Goal: Information Seeking & Learning: Learn about a topic

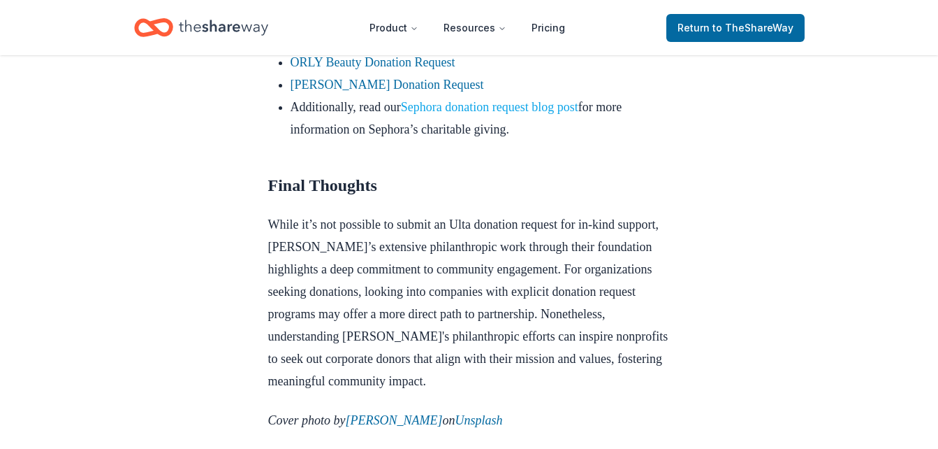
scroll to position [1258, 0]
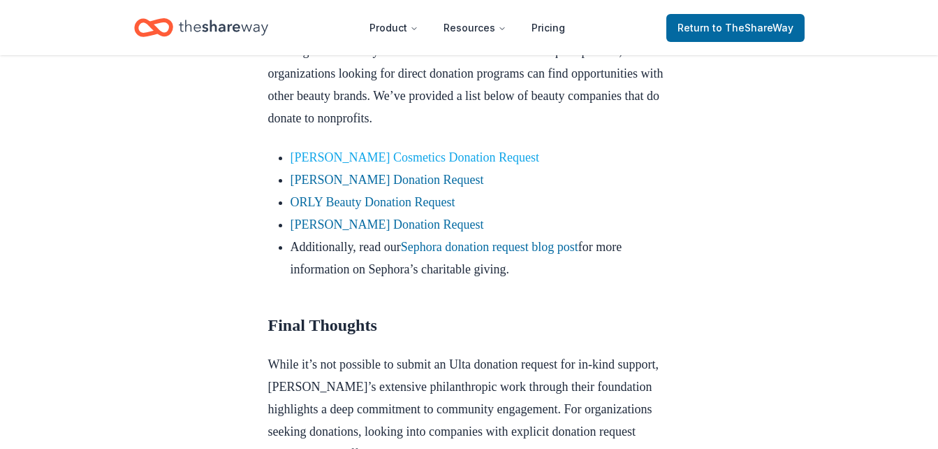
click at [483, 164] on link "[PERSON_NAME] Cosmetics Donation Request" at bounding box center [415, 157] width 249 height 14
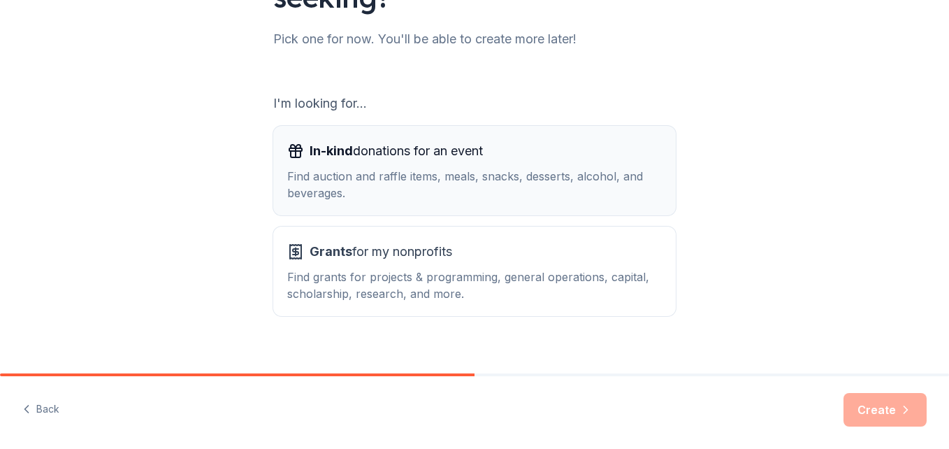
scroll to position [191, 0]
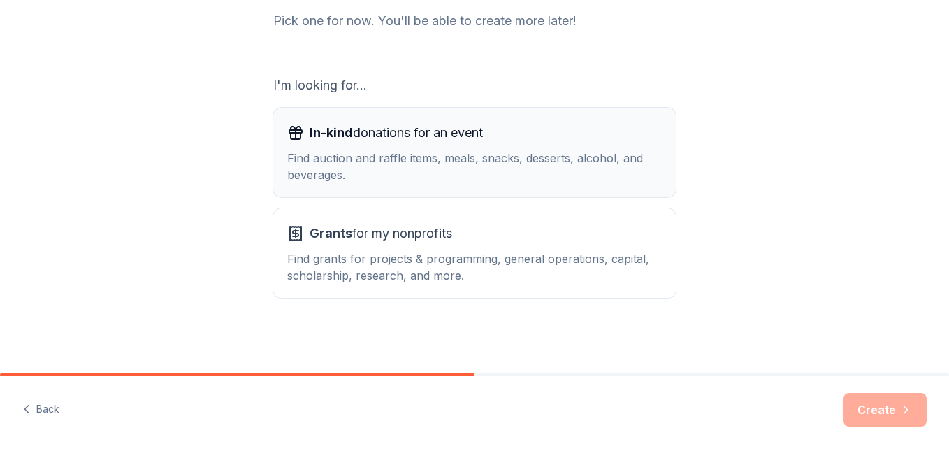
click at [509, 191] on button "In-kind donations for an event Find auction and raffle items, meals, snacks, de…" at bounding box center [474, 152] width 402 height 89
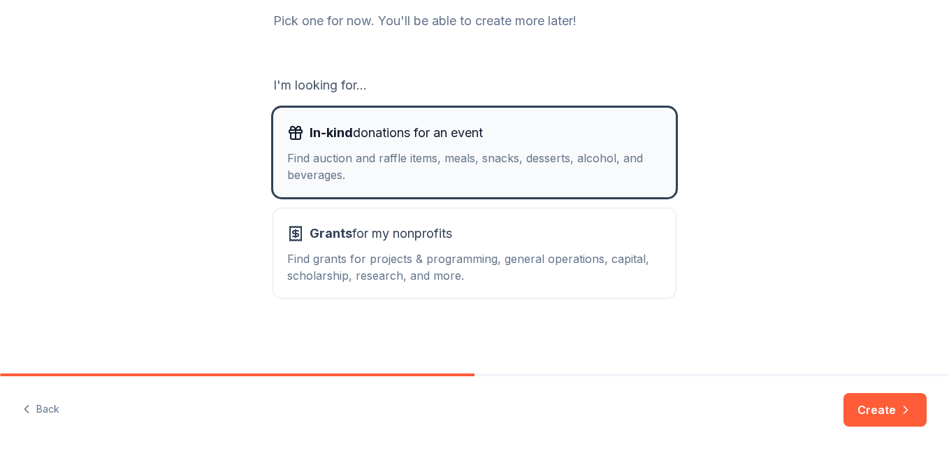
click at [535, 185] on button "In-kind donations for an event Find auction and raffle items, meals, snacks, de…" at bounding box center [474, 152] width 402 height 89
click at [605, 185] on button "In-kind donations for an event Find auction and raffle items, meals, snacks, de…" at bounding box center [474, 152] width 402 height 89
click at [641, 179] on div "Find auction and raffle items, meals, snacks, desserts, alcohol, and beverages." at bounding box center [474, 167] width 374 height 34
click at [655, 179] on div "Find auction and raffle items, meals, snacks, desserts, alcohol, and beverages." at bounding box center [474, 167] width 374 height 34
click at [628, 166] on div "Find auction and raffle items, meals, snacks, desserts, alcohol, and beverages." at bounding box center [474, 167] width 374 height 34
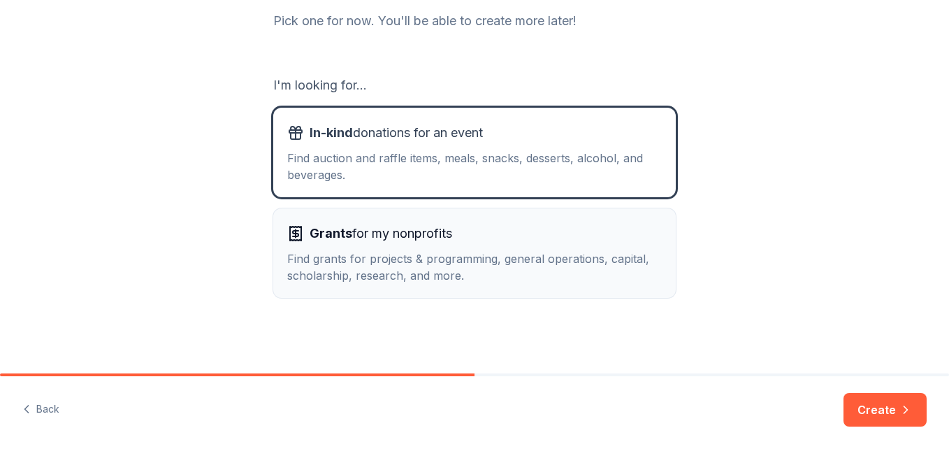
click at [645, 237] on div "Grants for my nonprofits" at bounding box center [474, 233] width 374 height 22
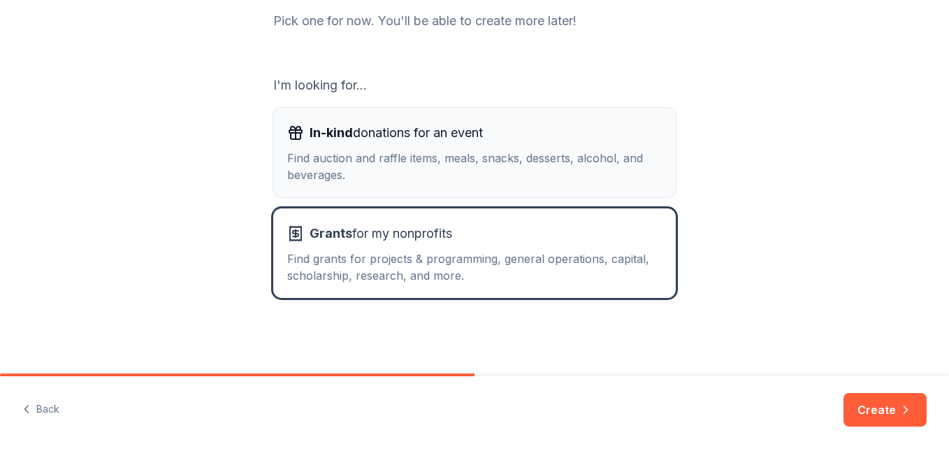
click at [626, 165] on div "Find auction and raffle items, meals, snacks, desserts, alcohol, and beverages." at bounding box center [474, 167] width 374 height 34
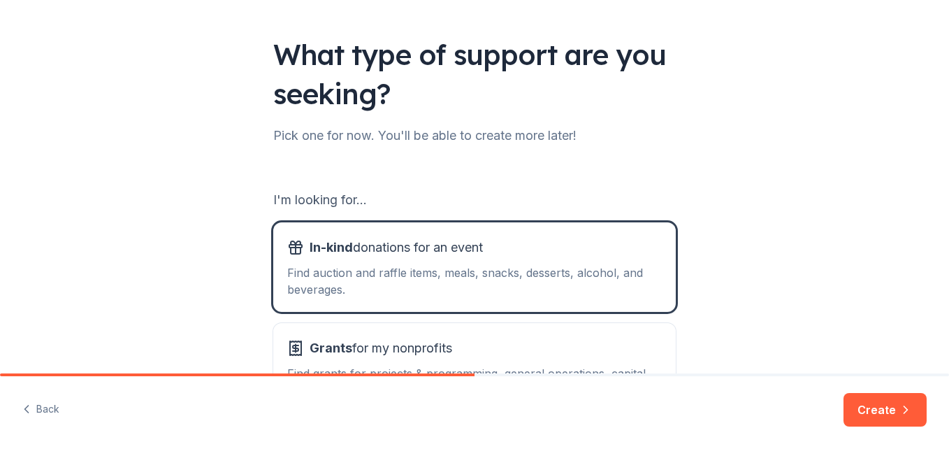
scroll to position [0, 0]
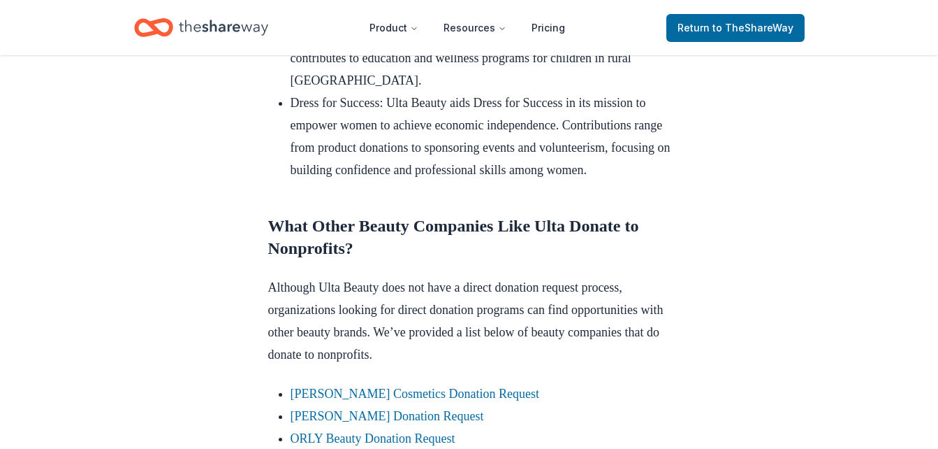
scroll to position [1114, 0]
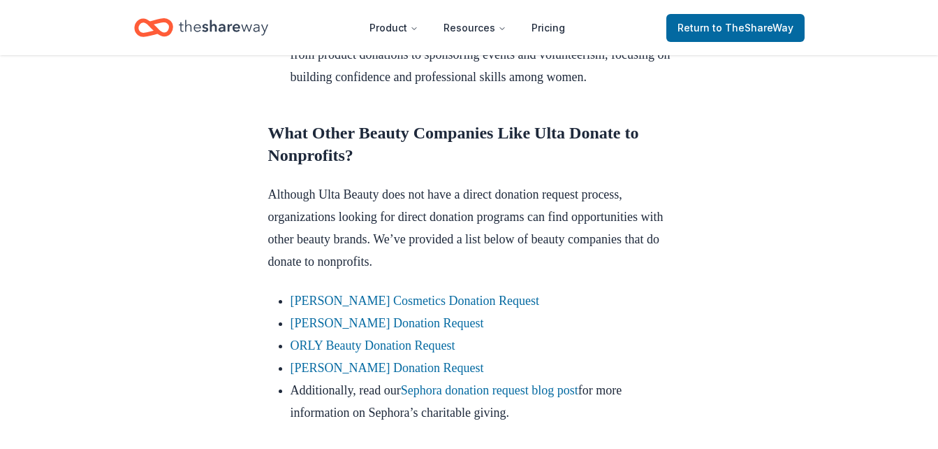
click at [534, 312] on li "[PERSON_NAME] Cosmetics Donation Request" at bounding box center [481, 300] width 380 height 22
click at [536, 312] on li "[PERSON_NAME] Cosmetics Donation Request" at bounding box center [481, 300] width 380 height 22
drag, startPoint x: 540, startPoint y: 364, endPoint x: 493, endPoint y: 368, distance: 47.7
drag, startPoint x: 493, startPoint y: 368, endPoint x: 116, endPoint y: 303, distance: 382.3
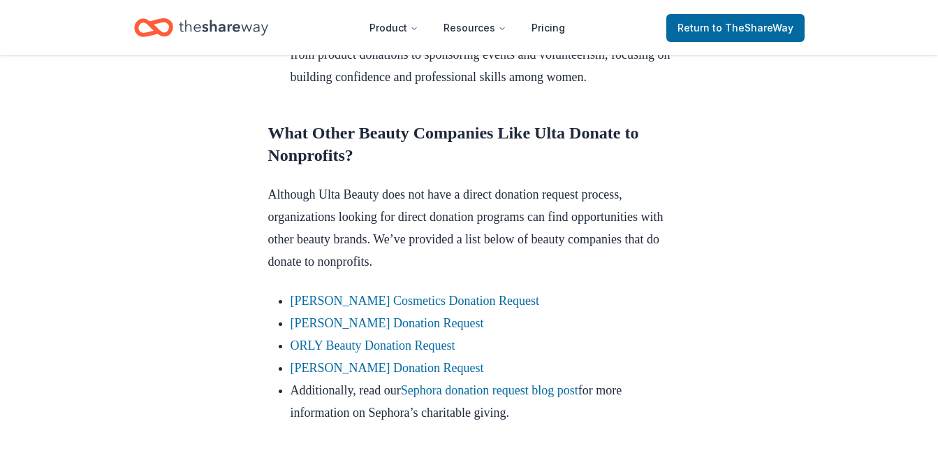
drag, startPoint x: 405, startPoint y: 373, endPoint x: 688, endPoint y: 377, distance: 282.3
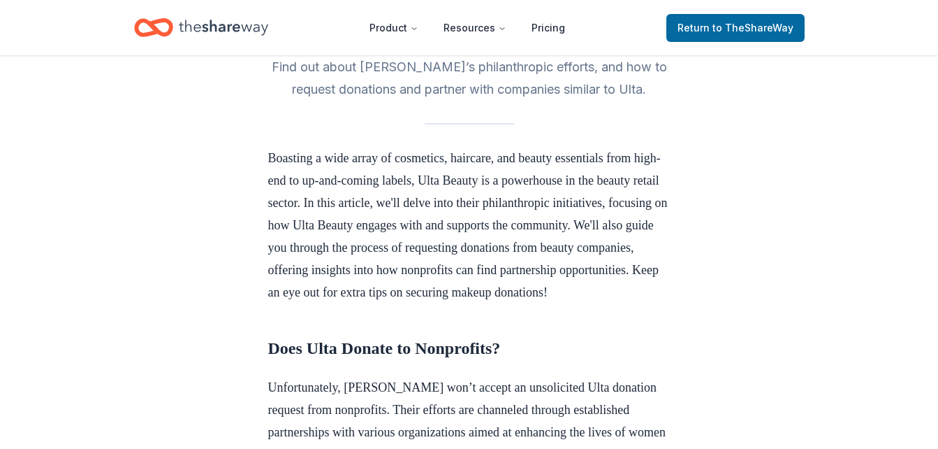
scroll to position [474, 0]
